Goal: Task Accomplishment & Management: Use online tool/utility

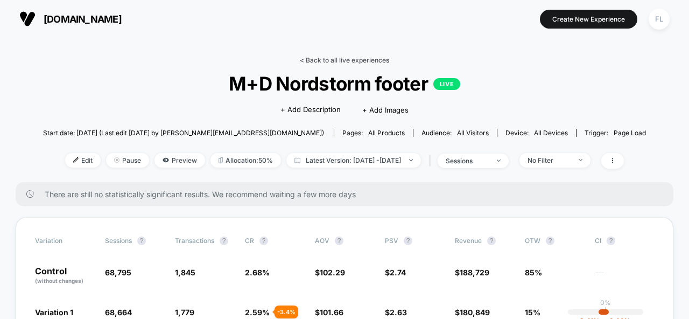
click at [329, 59] on link "< Back to all live experiences" at bounding box center [344, 60] width 89 height 8
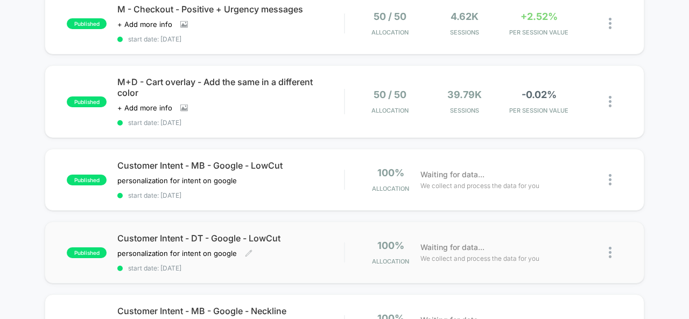
scroll to position [406, 0]
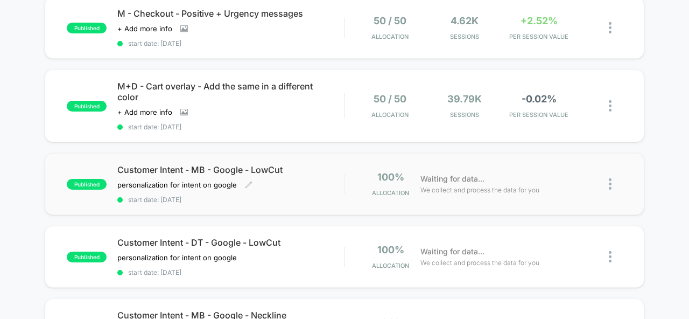
click at [313, 182] on div "Customer Intent - MB - Google - LowCut personalization for intent on google Cli…" at bounding box center [230, 183] width 227 height 39
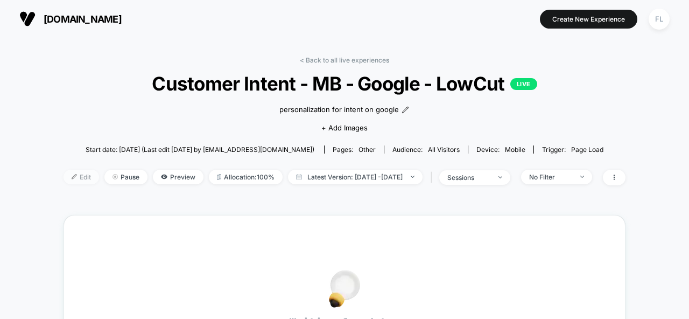
click at [63, 174] on span "Edit" at bounding box center [81, 176] width 36 height 15
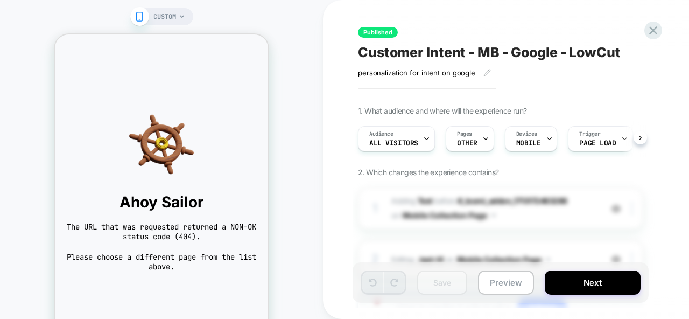
scroll to position [0, 1]
